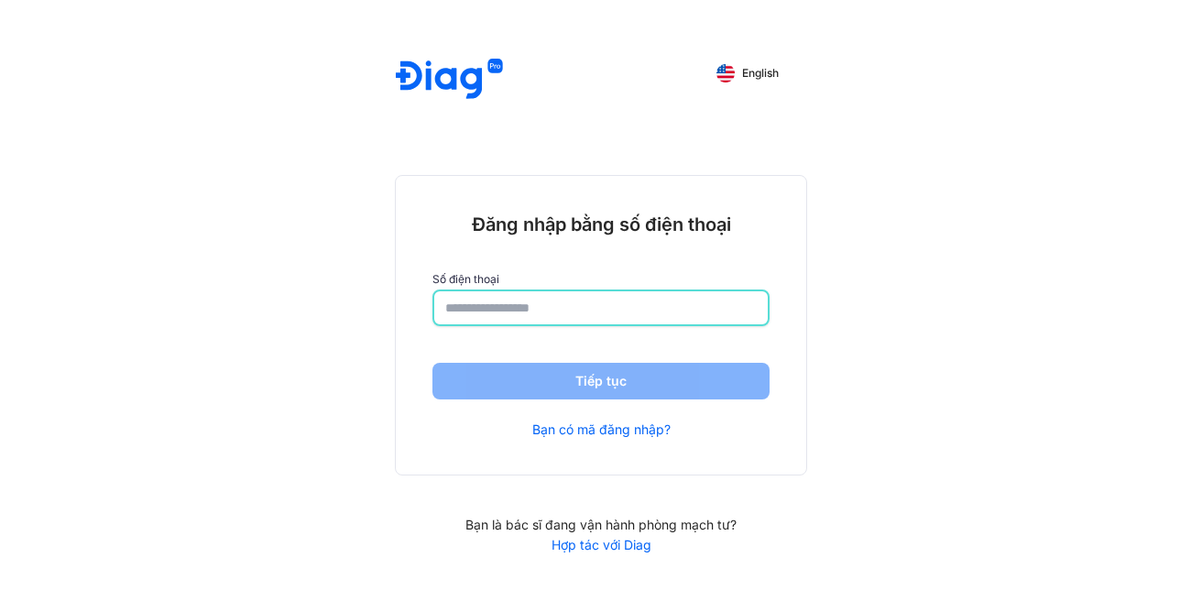
click at [616, 314] on input "number" at bounding box center [601, 307] width 312 height 33
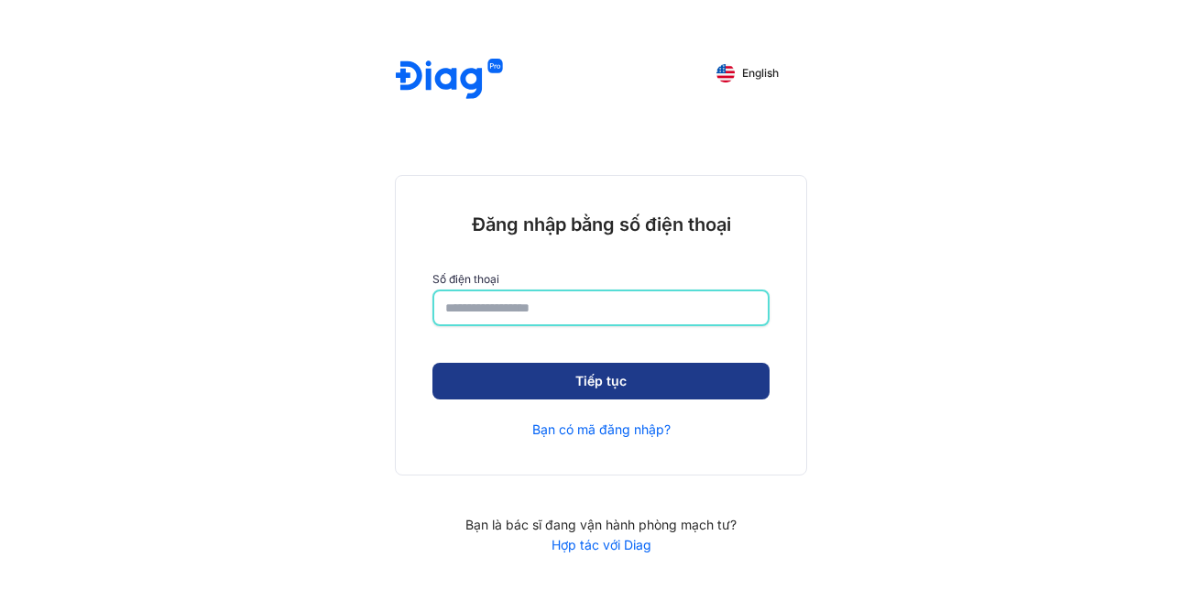
type input "**********"
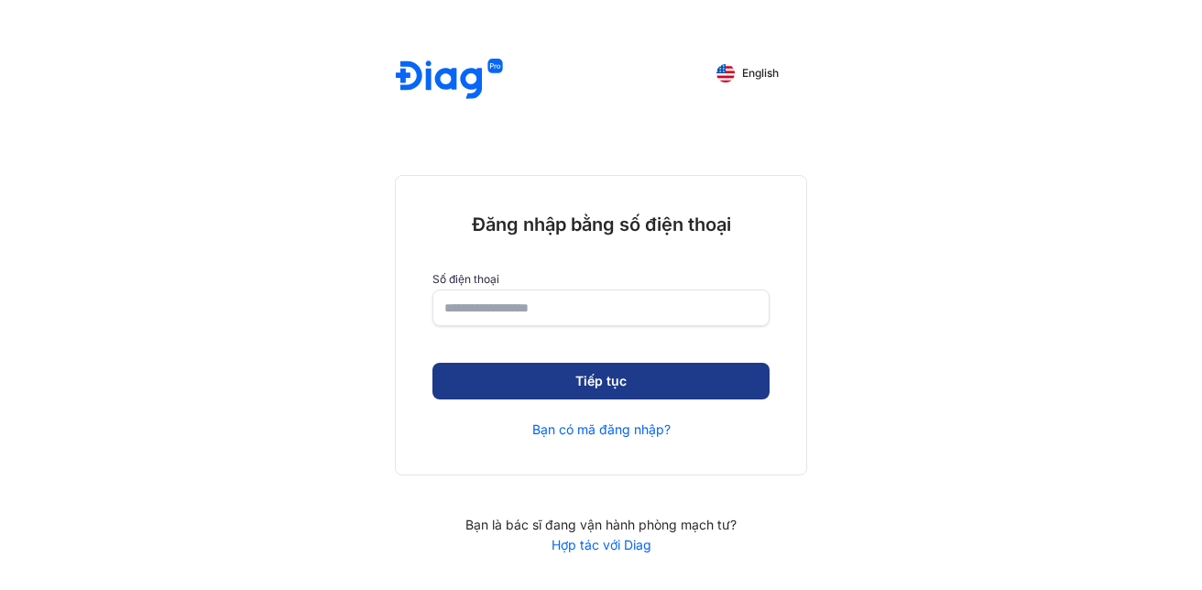
click at [618, 377] on button "Tiếp tục" at bounding box center [600, 381] width 337 height 37
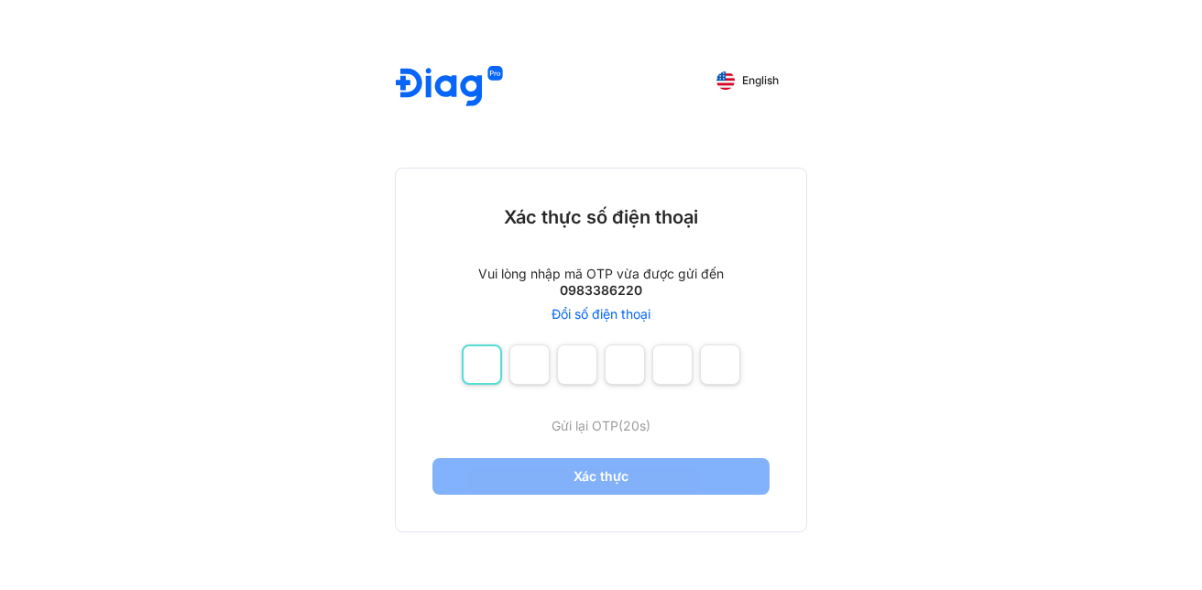
click at [474, 377] on input "number" at bounding box center [482, 365] width 40 height 40
type input "*"
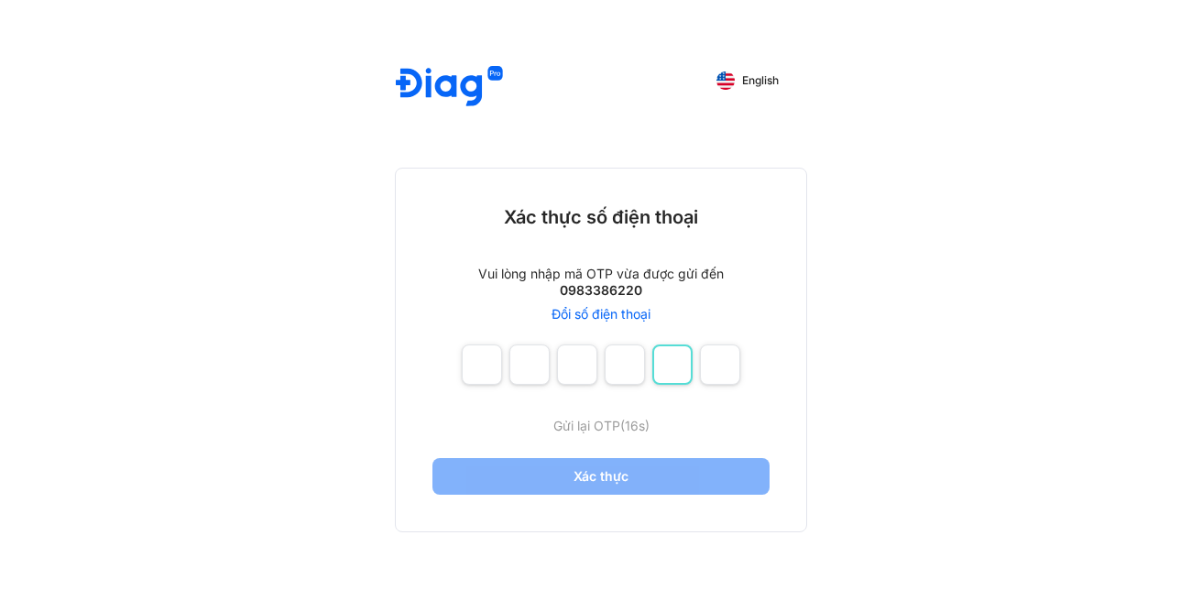
type input "*"
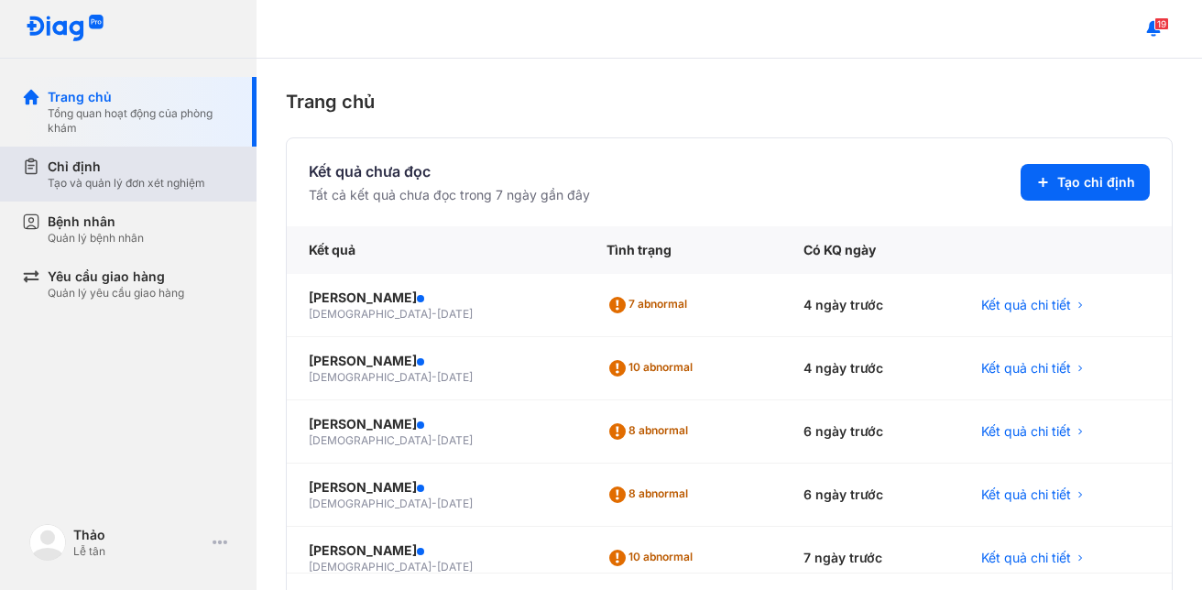
click at [93, 181] on div "Tạo và quản lý đơn xét nghiệm" at bounding box center [127, 183] width 158 height 15
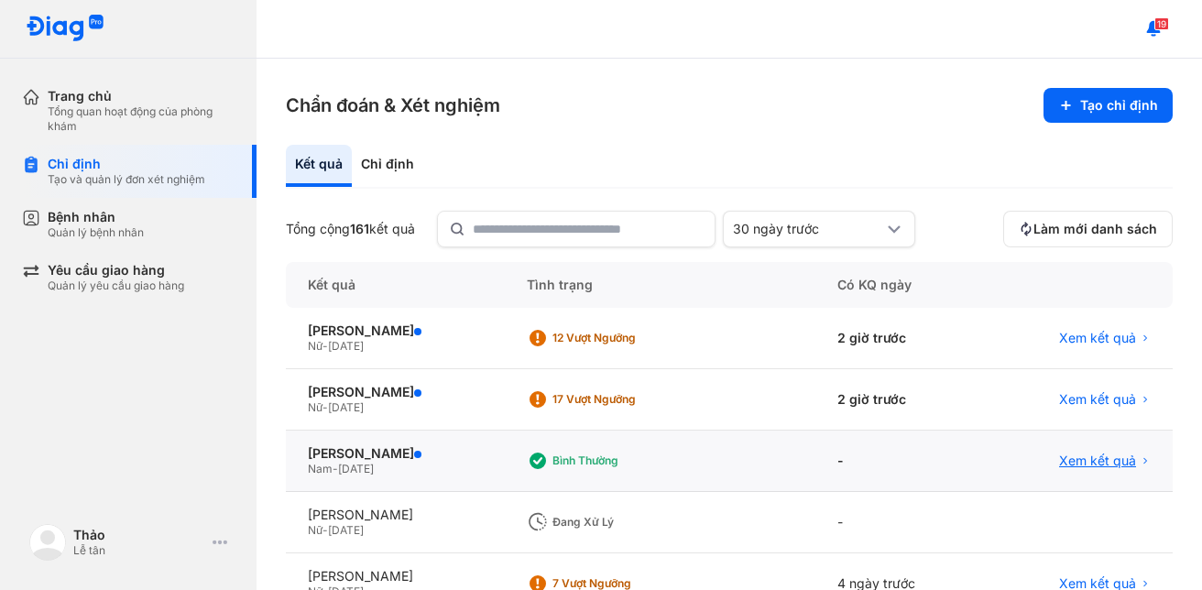
click at [1096, 458] on span "Xem kết quả" at bounding box center [1097, 461] width 77 height 16
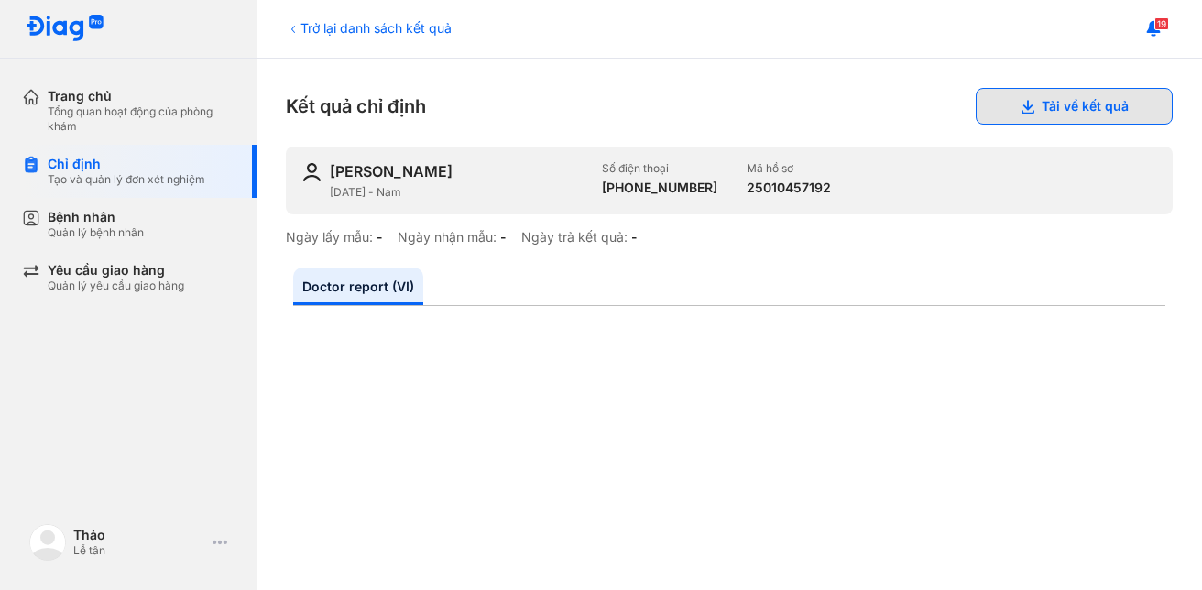
click at [1020, 102] on icon at bounding box center [1027, 106] width 15 height 15
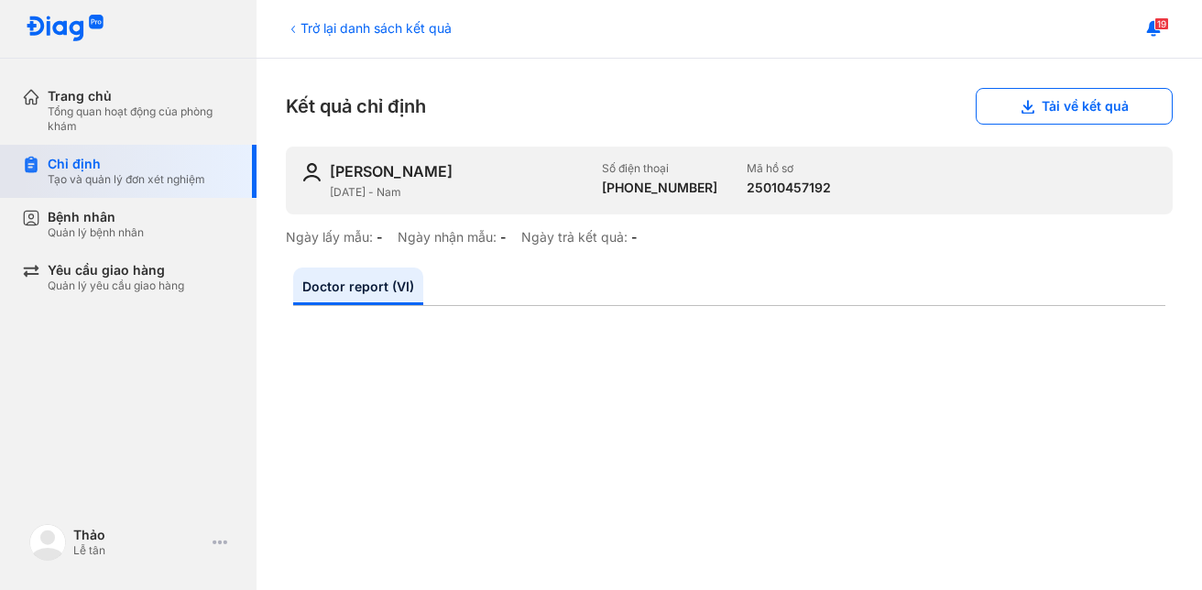
click at [115, 174] on div "Tạo và quản lý đơn xét nghiệm" at bounding box center [127, 179] width 158 height 15
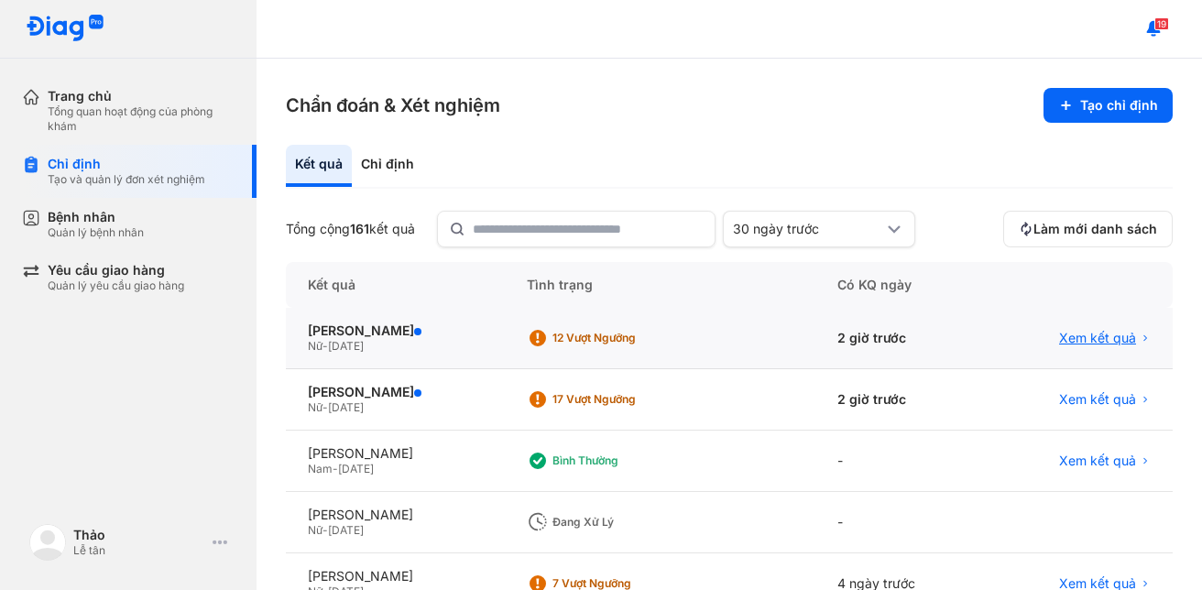
click at [1070, 342] on span "Xem kết quả" at bounding box center [1097, 338] width 77 height 16
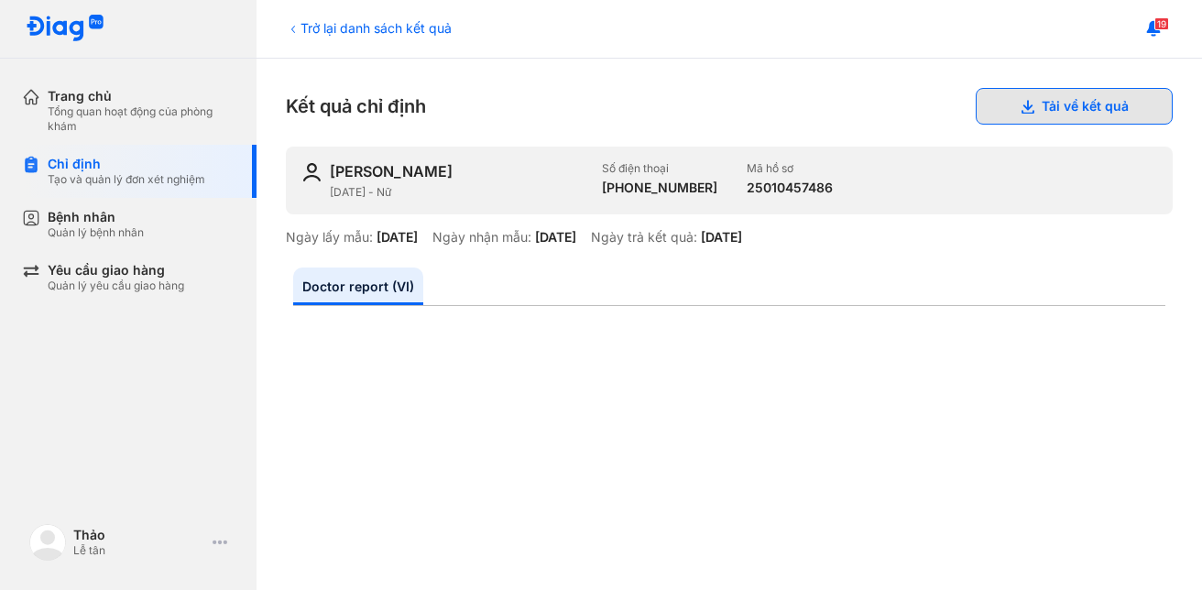
click at [1043, 105] on button "Tải về kết quả" at bounding box center [1074, 106] width 197 height 37
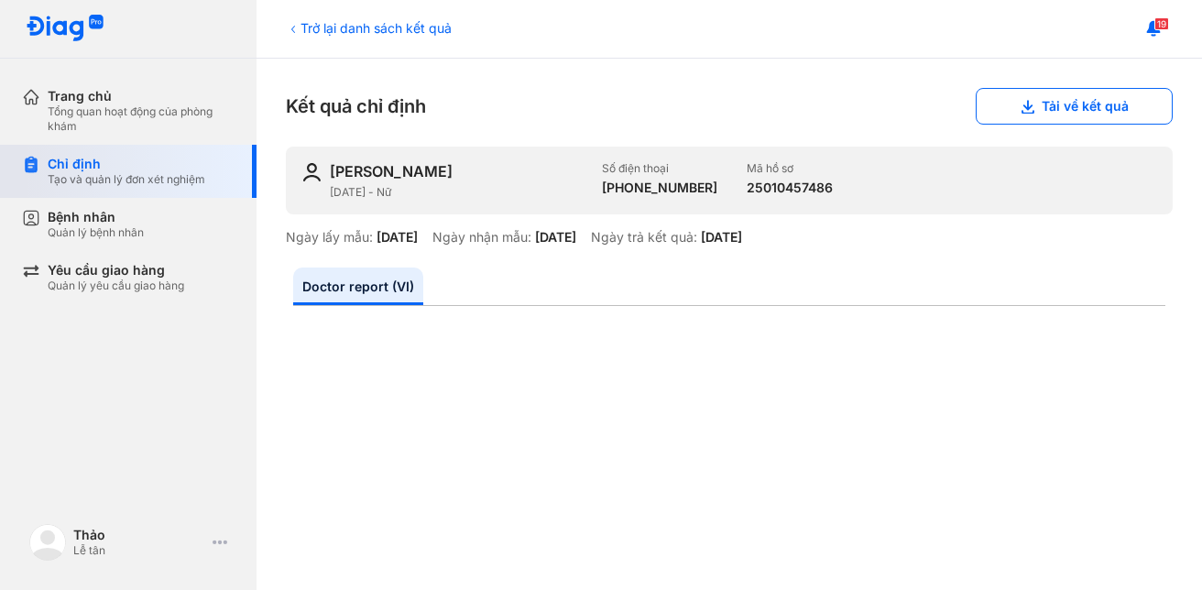
click at [121, 175] on div "Tạo và quản lý đơn xét nghiệm" at bounding box center [127, 179] width 158 height 15
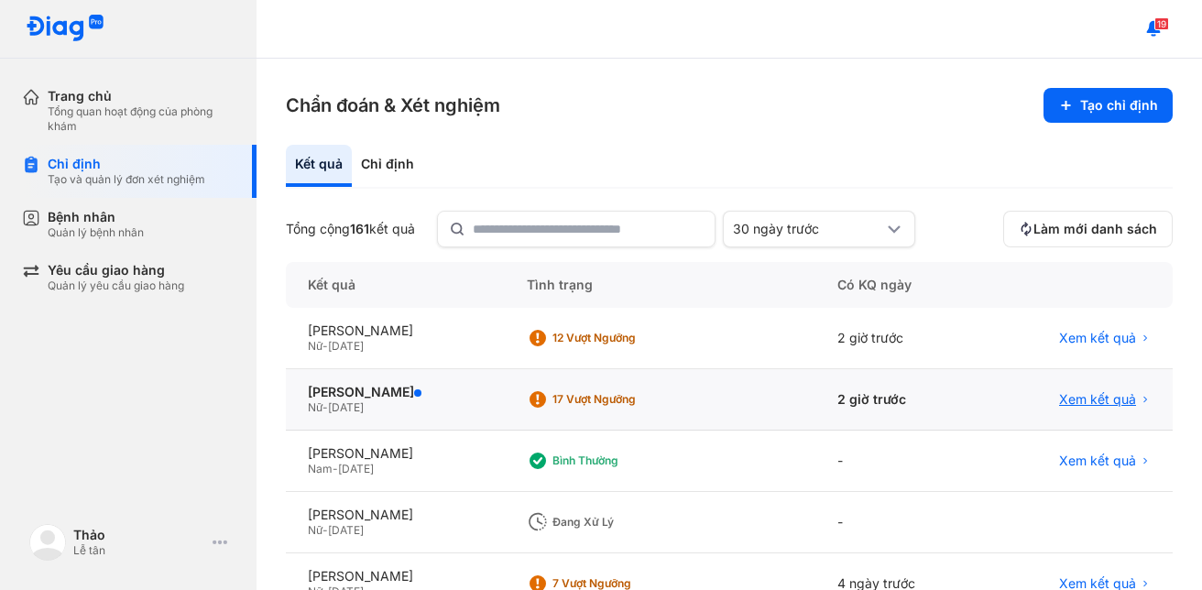
click at [1100, 397] on span "Xem kết quả" at bounding box center [1097, 399] width 77 height 16
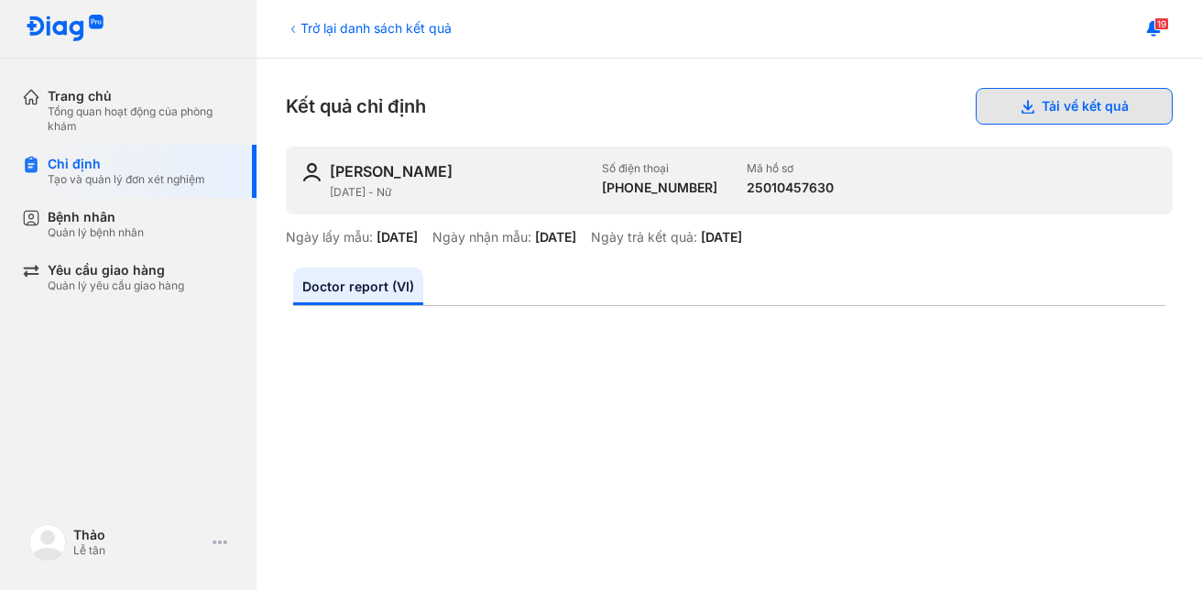
click at [1039, 114] on button "Tải về kết quả" at bounding box center [1074, 106] width 197 height 37
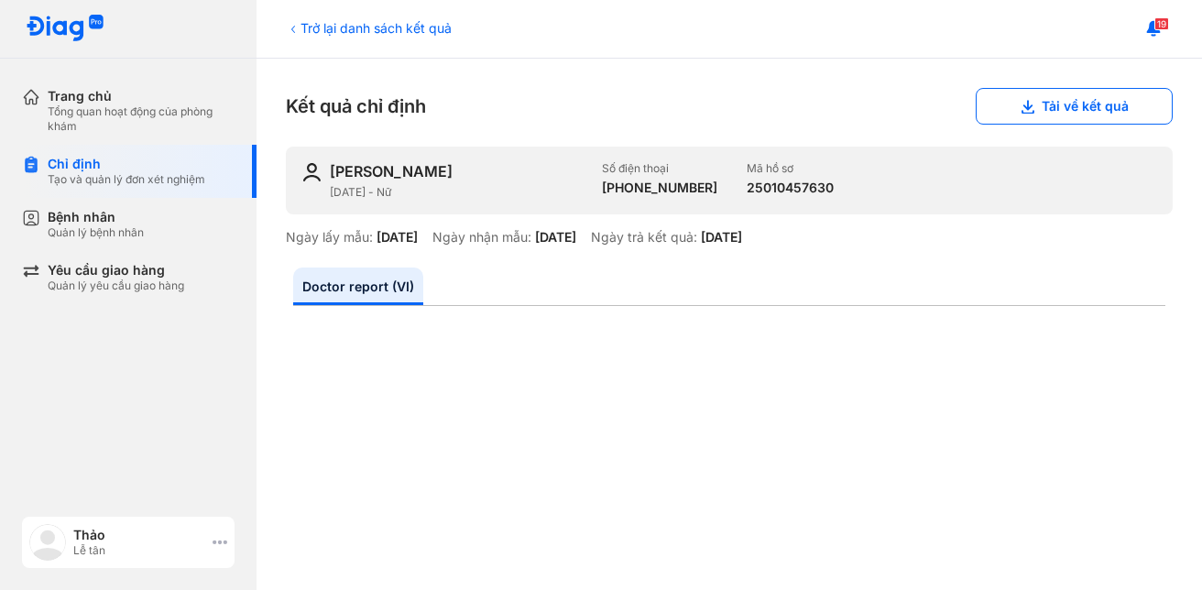
click at [218, 544] on icon at bounding box center [220, 542] width 15 height 15
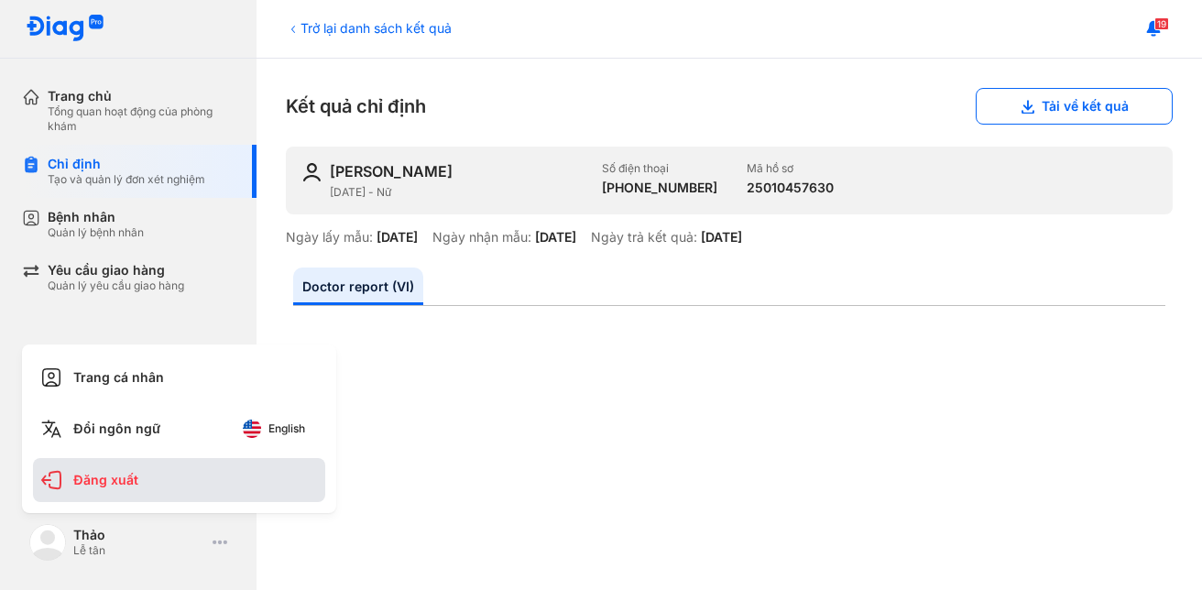
click at [106, 484] on div "Đăng xuất" at bounding box center [179, 480] width 292 height 44
